Goal: Ask a question

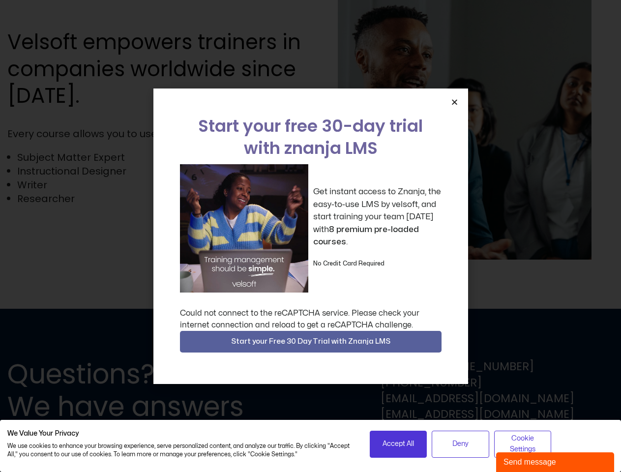
click at [310, 236] on div "Get instant access to Znanja, the easy-to-use LMS by velsoft, and start trainin…" at bounding box center [311, 228] width 262 height 128
click at [454, 102] on icon "Close" at bounding box center [454, 101] width 7 height 7
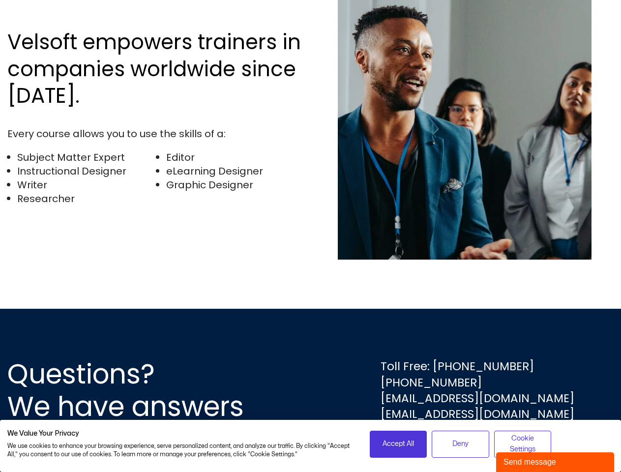
click at [311, 342] on div "Questions? We have answers Toll Free: [PHONE_NUMBER] [PHONE_NUMBER] [EMAIL_ADDR…" at bounding box center [310, 390] width 621 height 163
click at [398, 444] on span "Accept All" at bounding box center [398, 444] width 31 height 11
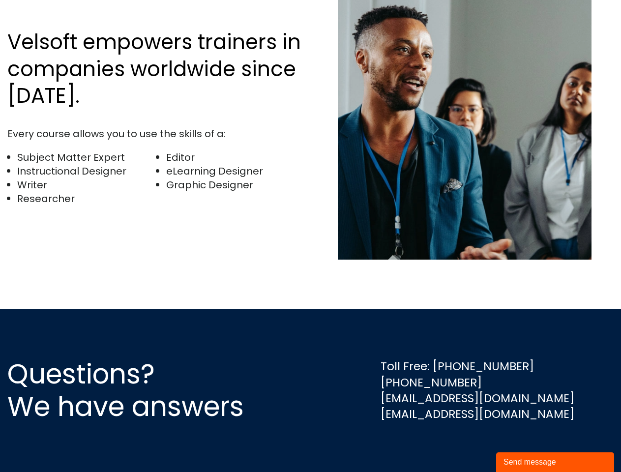
click at [460, 444] on div "Questions? We have answers Toll Free: [PHONE_NUMBER] [PHONE_NUMBER] [EMAIL_ADDR…" at bounding box center [310, 390] width 621 height 163
click at [523, 444] on div "Questions? We have answers Toll Free: [PHONE_NUMBER] [PHONE_NUMBER] [EMAIL_ADDR…" at bounding box center [310, 390] width 621 height 163
click at [555, 462] on div "Send message" at bounding box center [554, 462] width 103 height 12
